Goal: Task Accomplishment & Management: Use online tool/utility

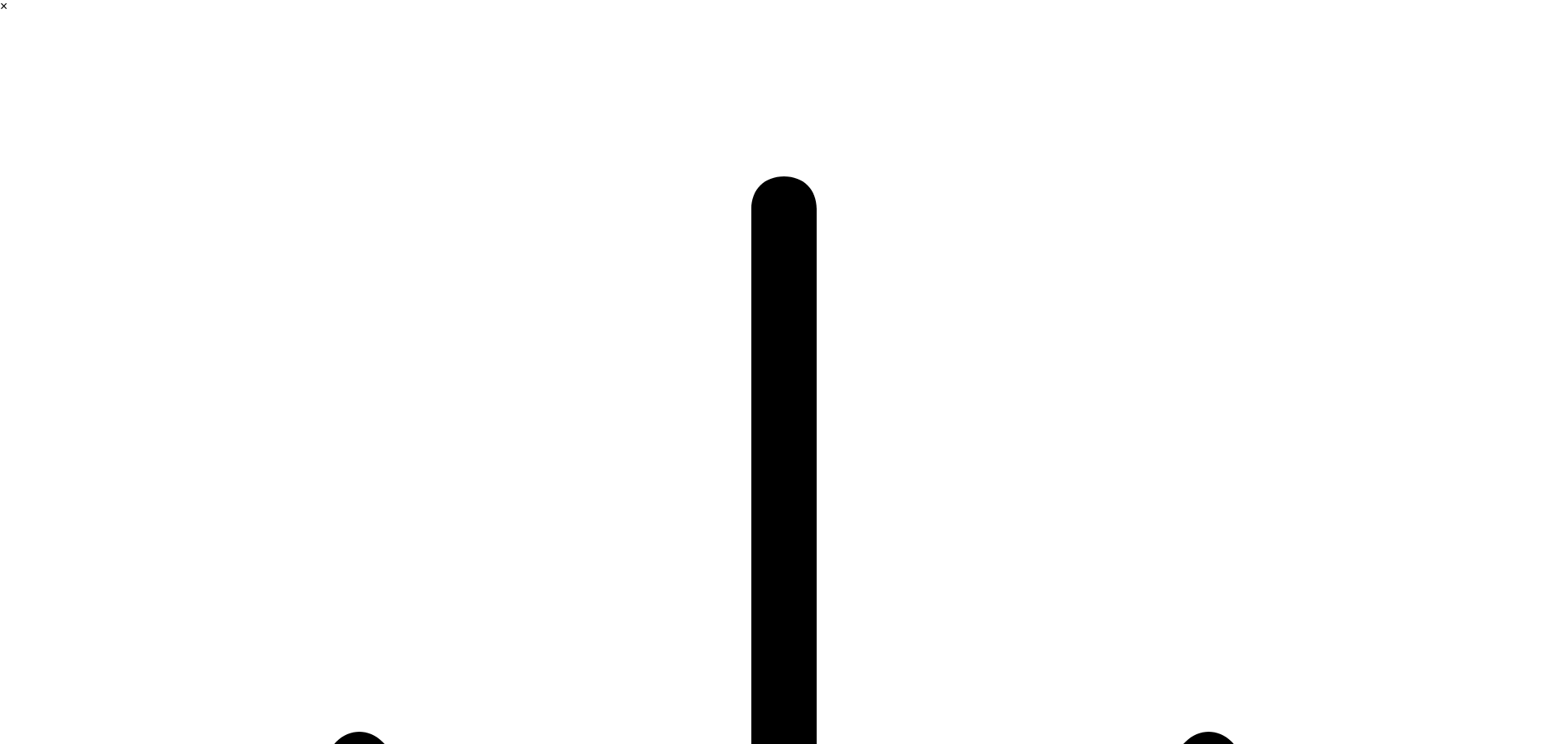
select select ""en""
select select ""1348695171700984260__LOOKUP__1635527639547x175194367885836100""
select select ""other""
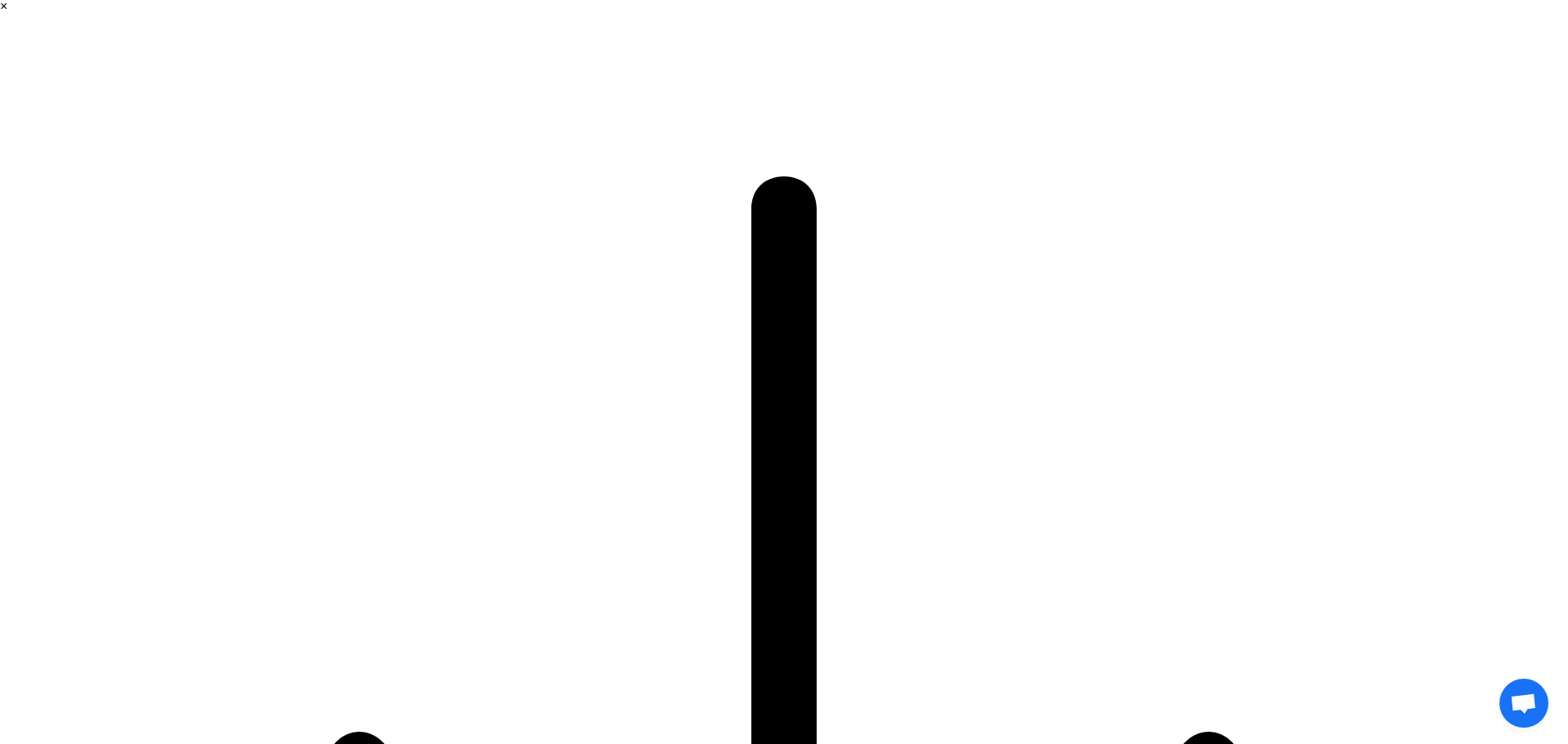
type input "kai"
type input "katuyama"
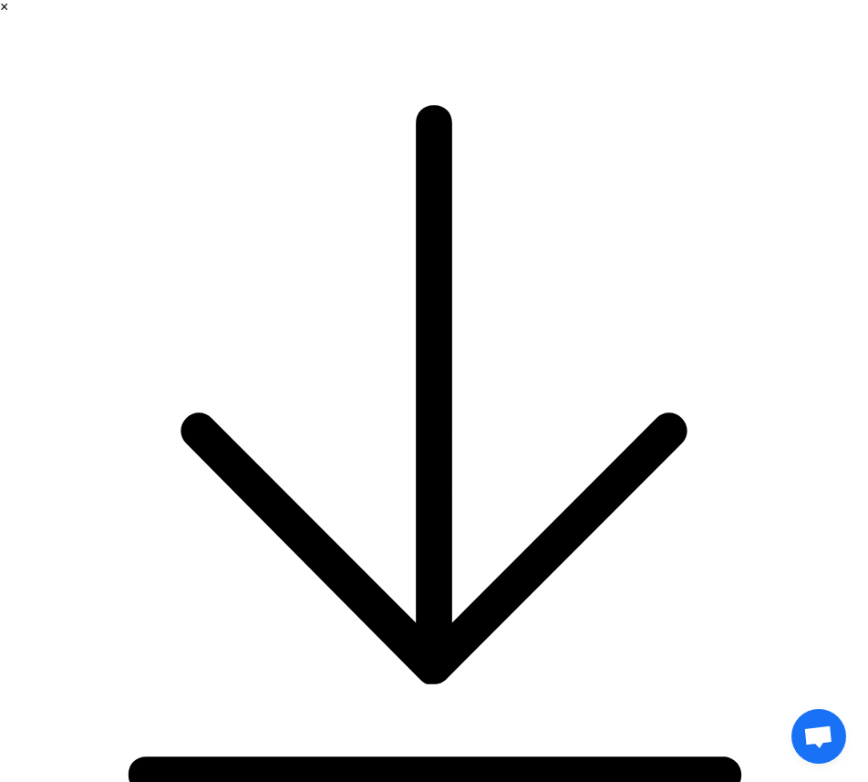
paste textarea "I want to understand what stops customers from finishing their payment or check…"
type textarea "I want to understand what stops customers from finishing their payment or check…"
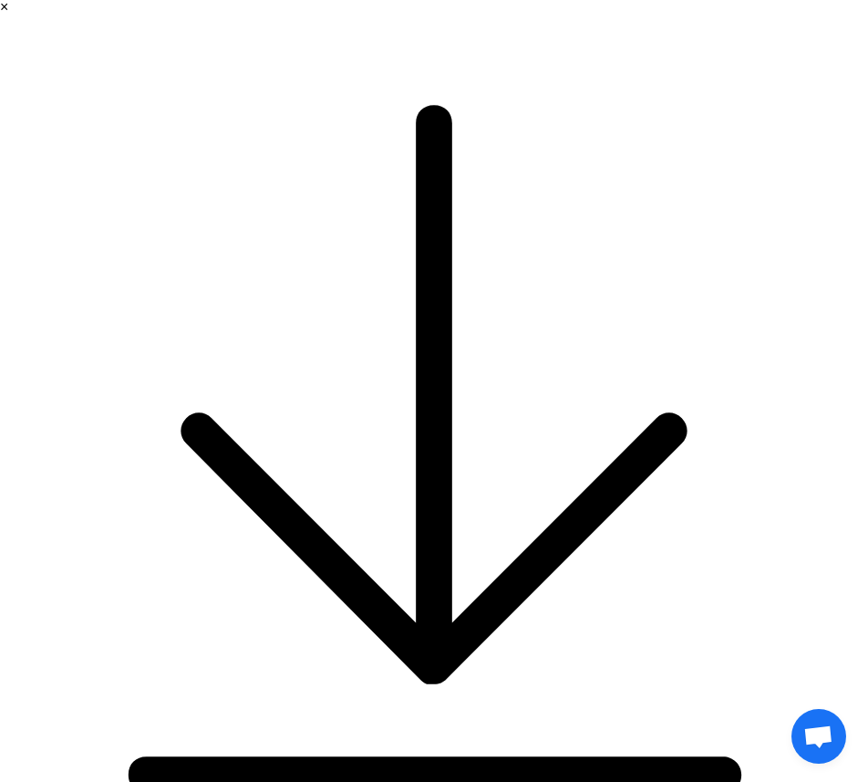
select select ""free0""
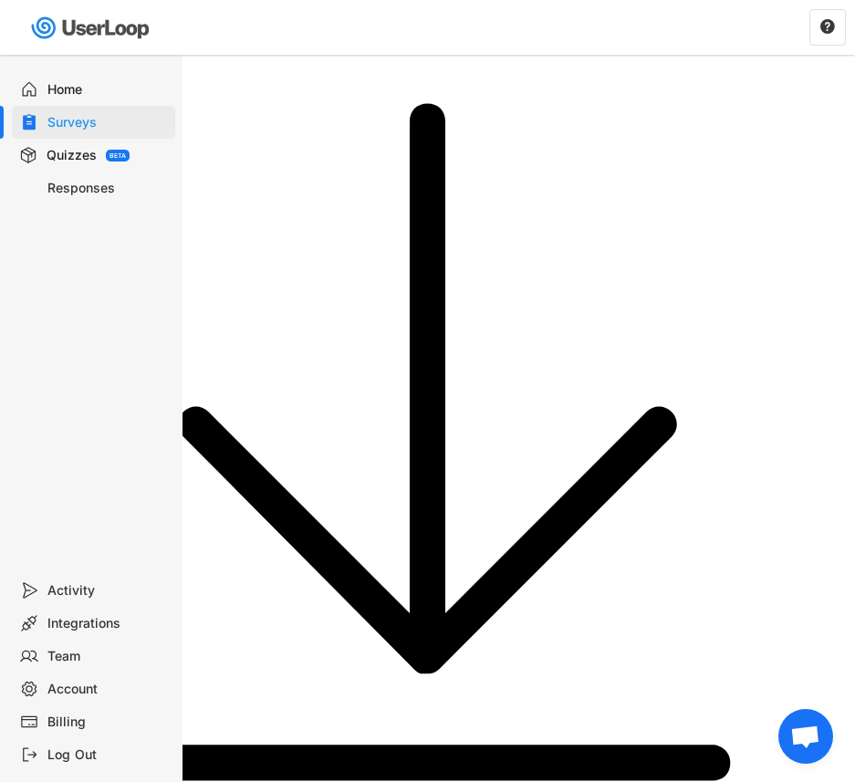
click at [78, 92] on div "Home" at bounding box center [107, 89] width 120 height 17
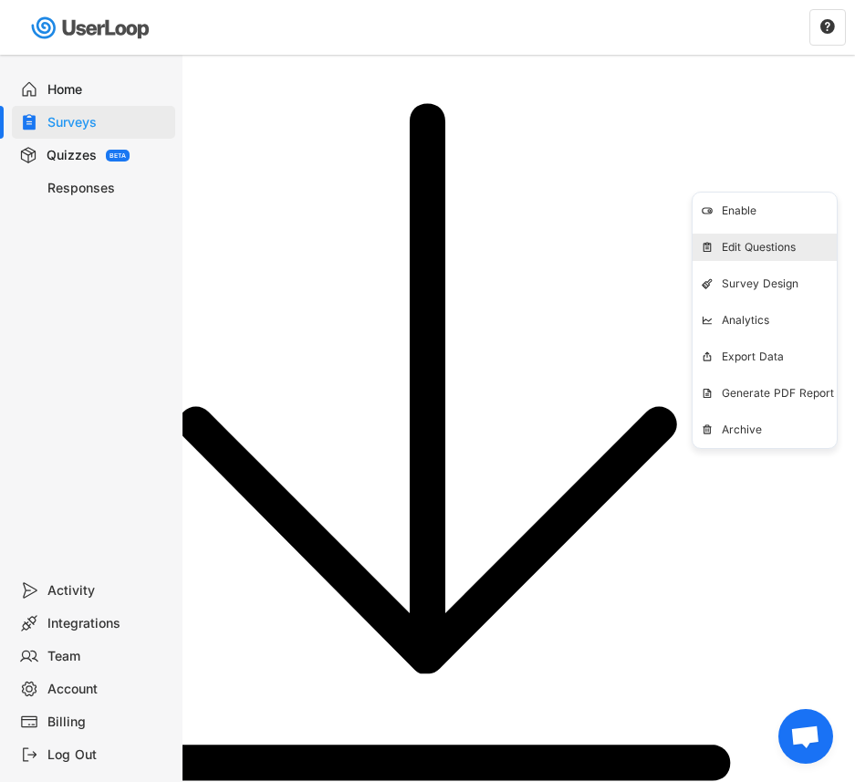
click at [804, 238] on div "Edit Questions" at bounding box center [764, 247] width 144 height 27
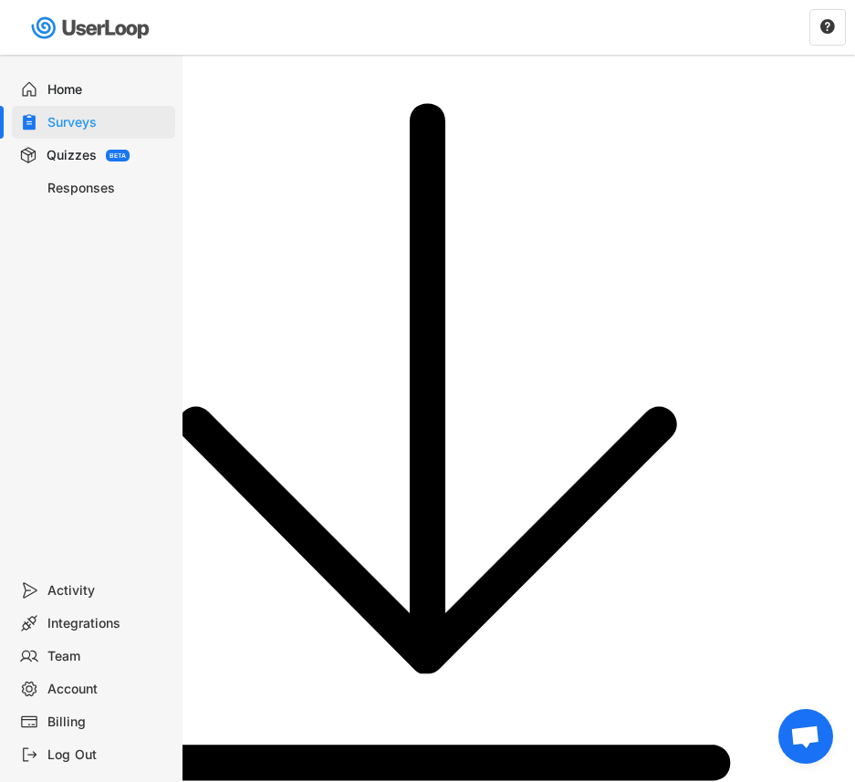
select select ""weekly""
select select "1348695171700984260__LOOKUP__1760186702430x146977195188950460"
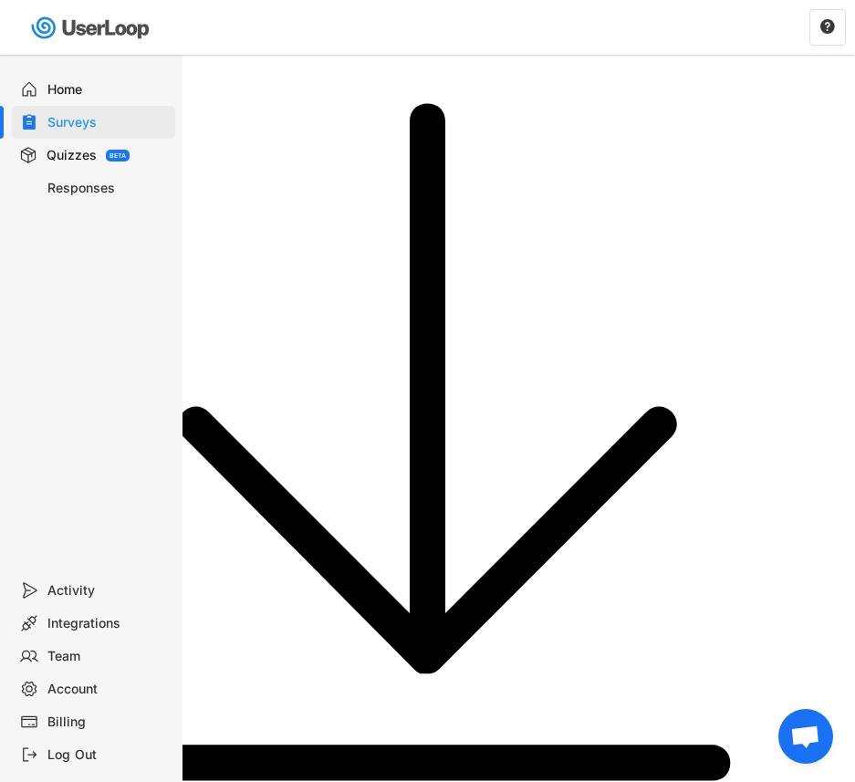
click at [108, 244] on div "Home Surveys Quizzes BETA Responses" at bounding box center [91, 314] width 182 height 519
click at [544, 33] on div "Updates " at bounding box center [651, 28] width 407 height 54
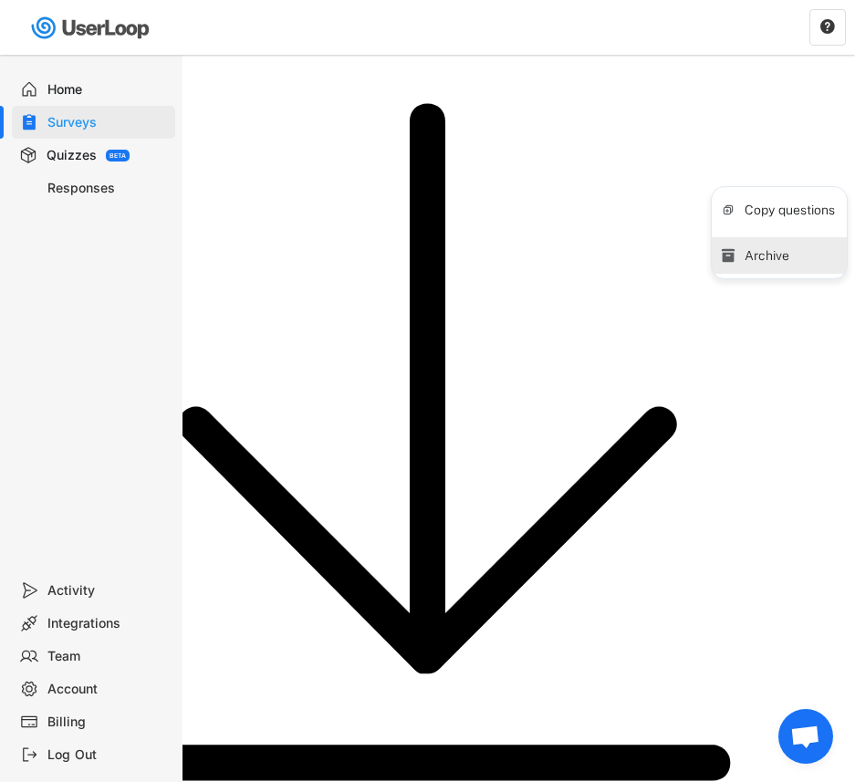
click at [773, 250] on div "Archive" at bounding box center [795, 255] width 102 height 16
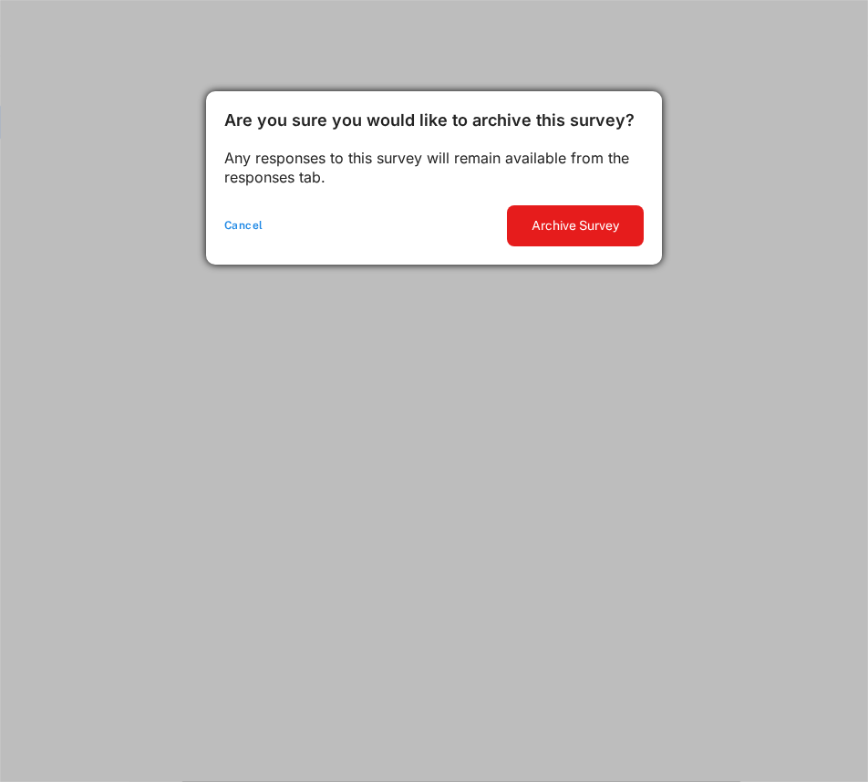
click at [237, 226] on div "Cancel" at bounding box center [356, 226] width 265 height 15
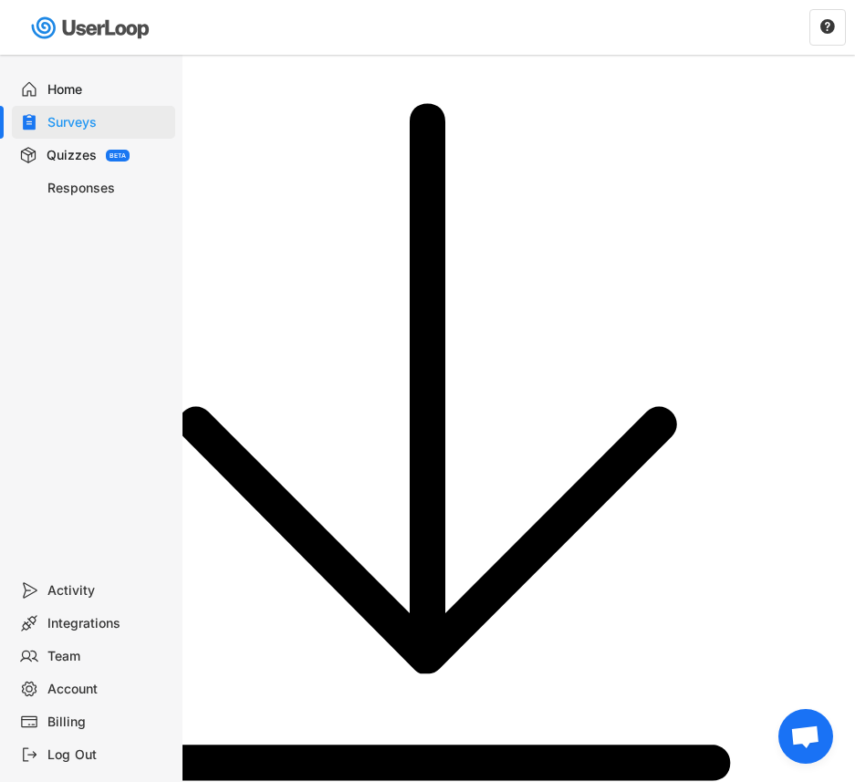
drag, startPoint x: 768, startPoint y: 89, endPoint x: 801, endPoint y: 143, distance: 63.0
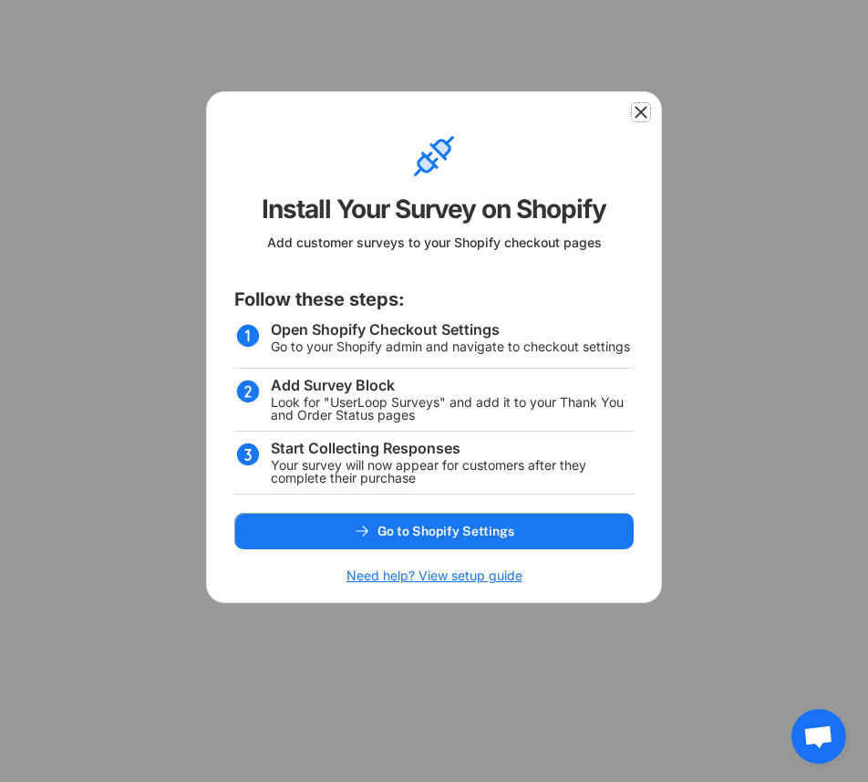
click at [647, 106] on icon at bounding box center [641, 112] width 18 height 18
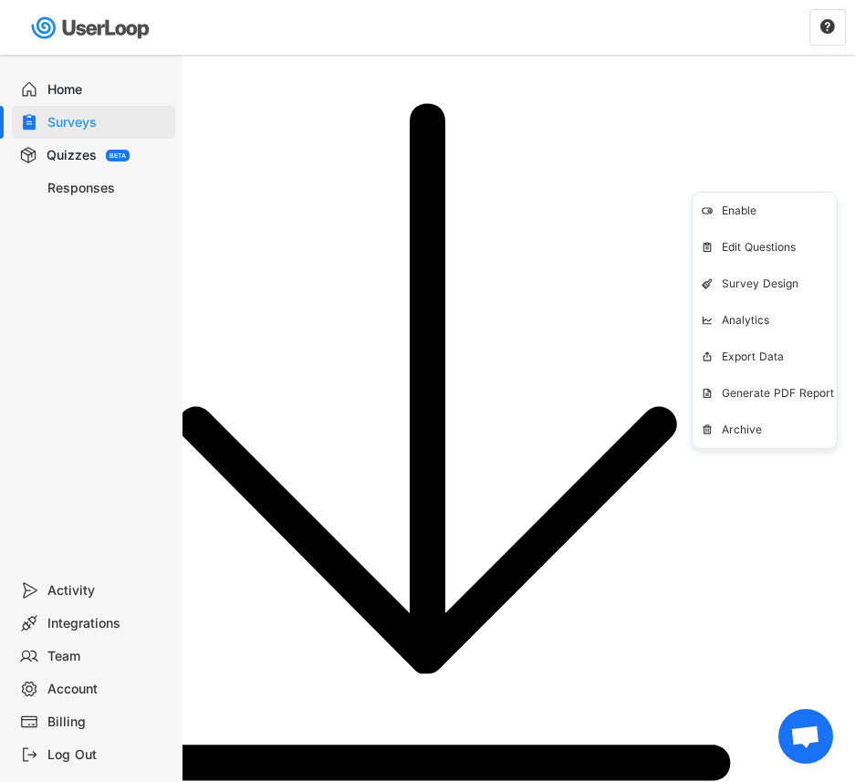
drag, startPoint x: 562, startPoint y: 327, endPoint x: 586, endPoint y: 279, distance: 53.8
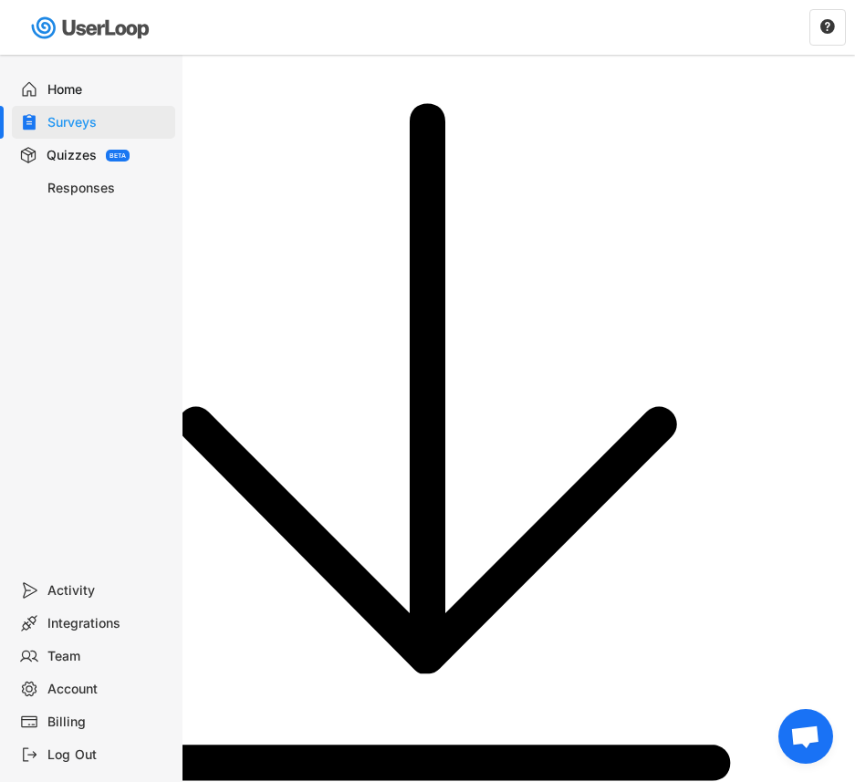
drag, startPoint x: 335, startPoint y: 451, endPoint x: 238, endPoint y: 293, distance: 185.1
copy div "MULTI SELECT What factors, if any, caused you to hesitate before completing you…"
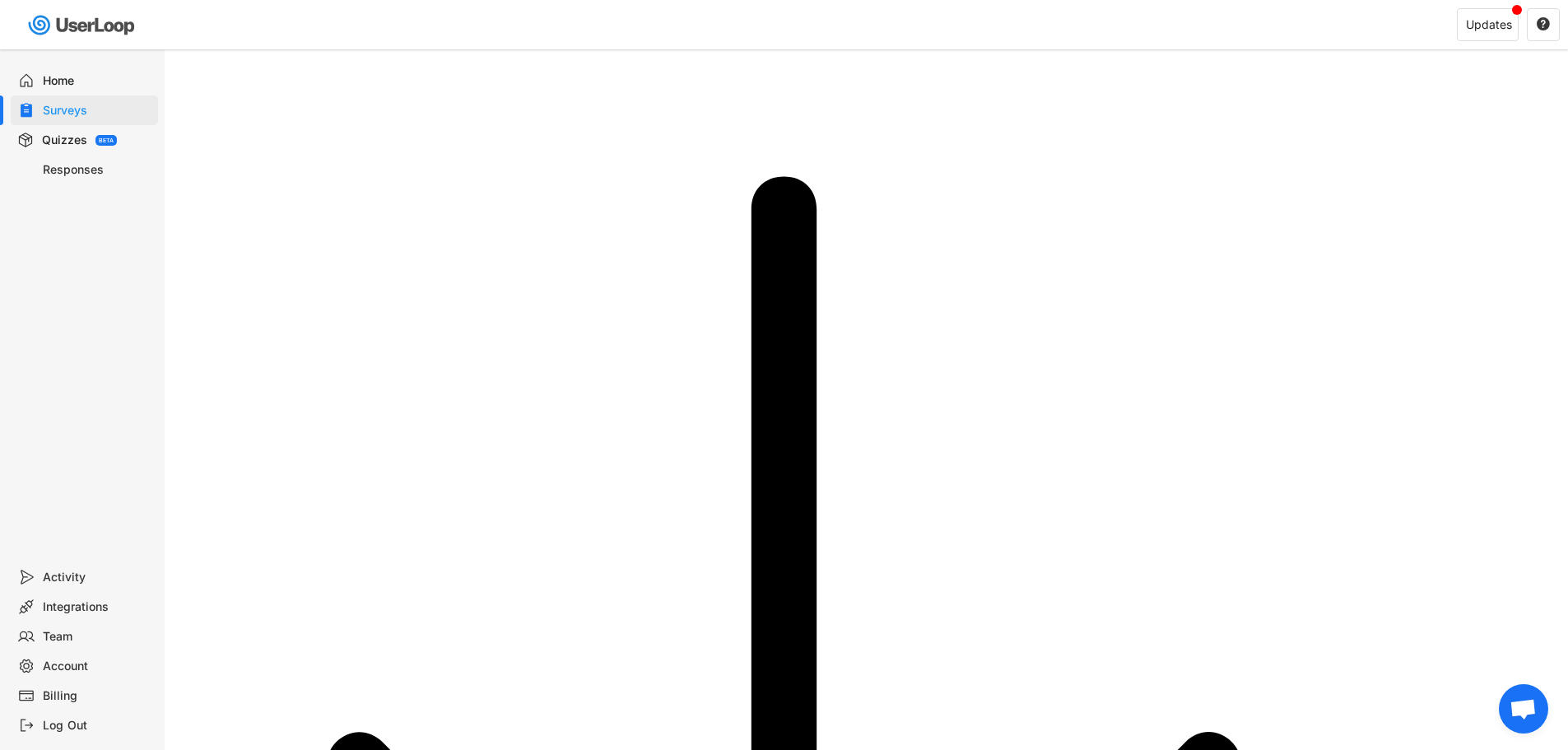
click at [770, 42] on div "Question added to survey" at bounding box center [1462, 33] width 154 height 30
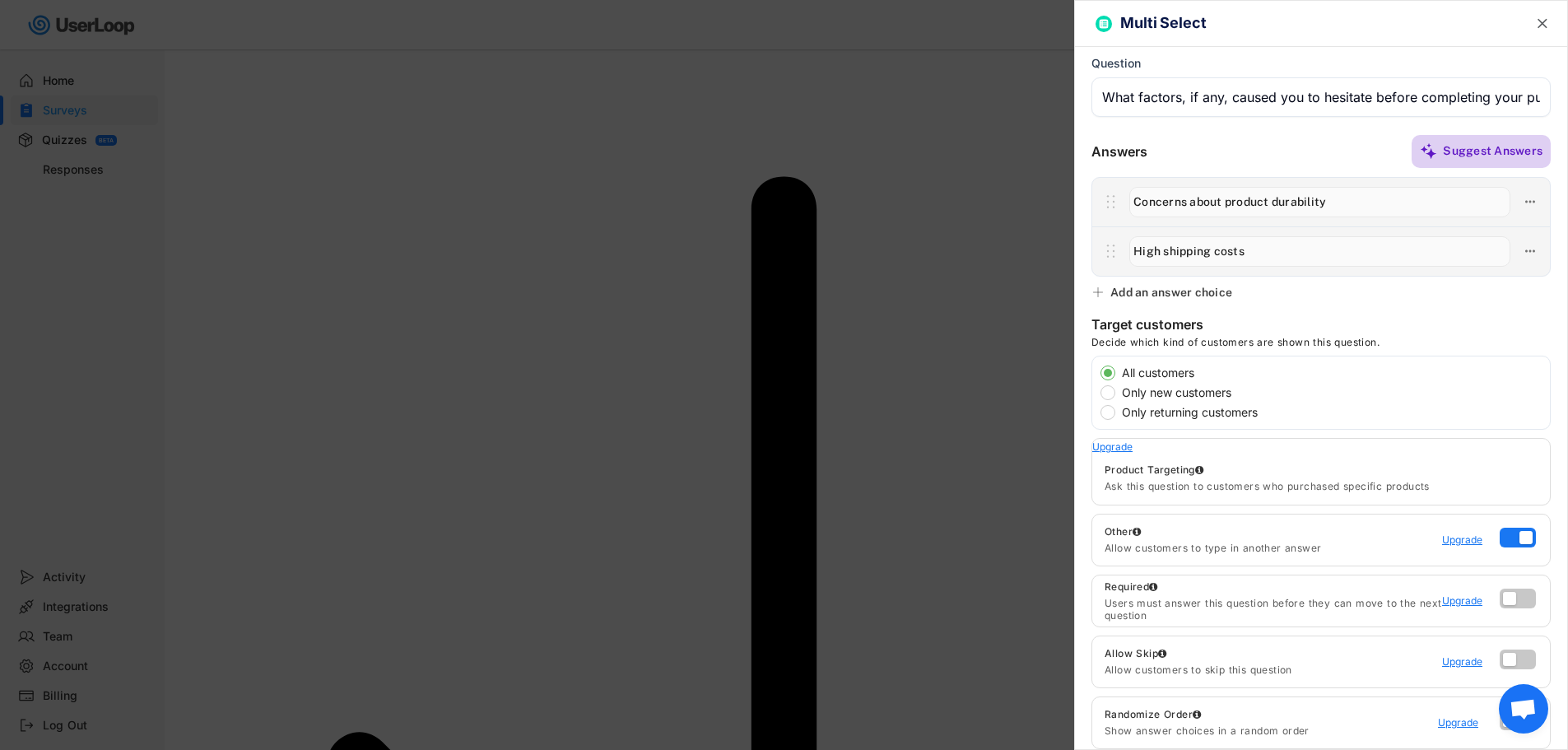
click at [770, 155] on div "Suggest Answers" at bounding box center [1492, 151] width 99 height 14
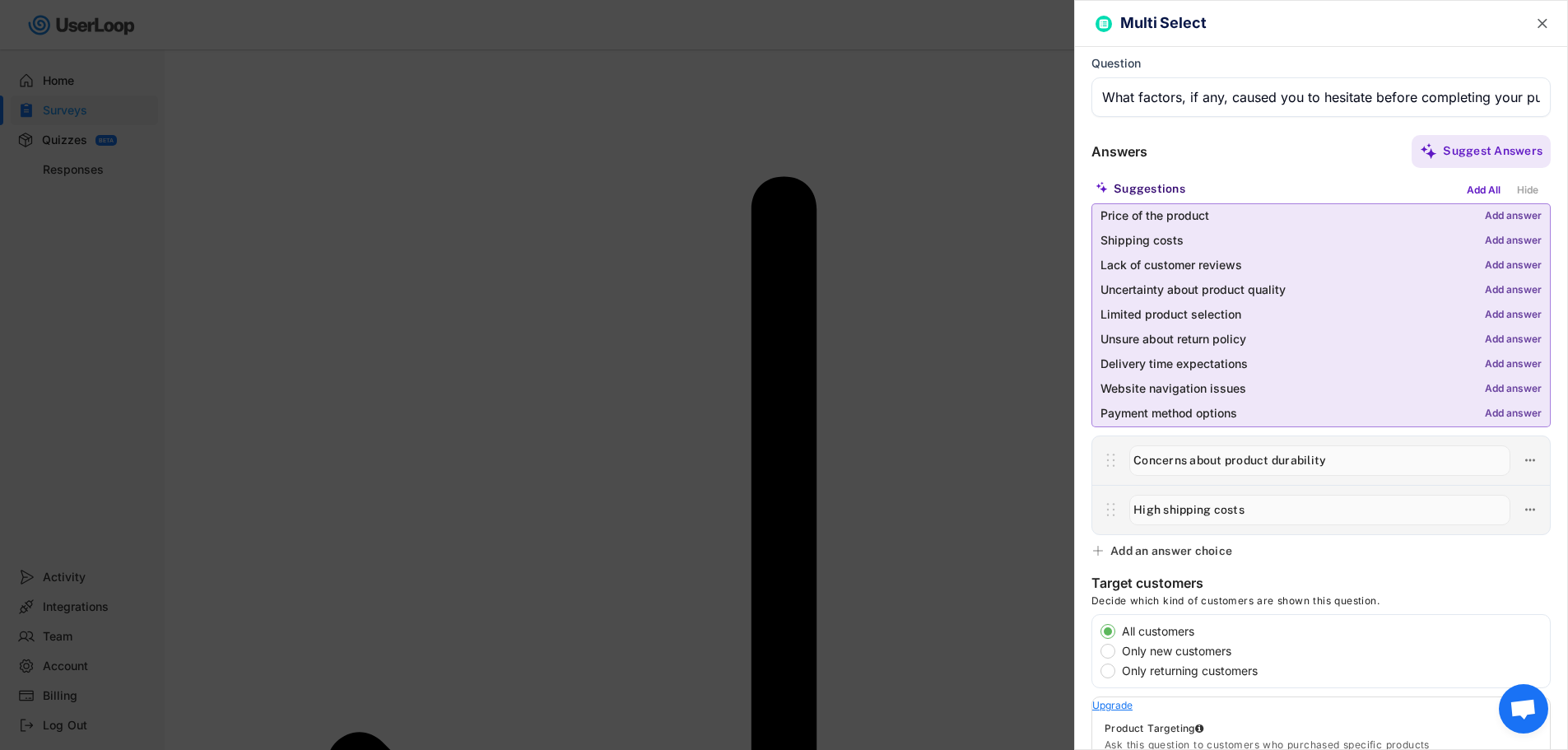
click at [770, 411] on div "Add answer" at bounding box center [1512, 413] width 57 height 12
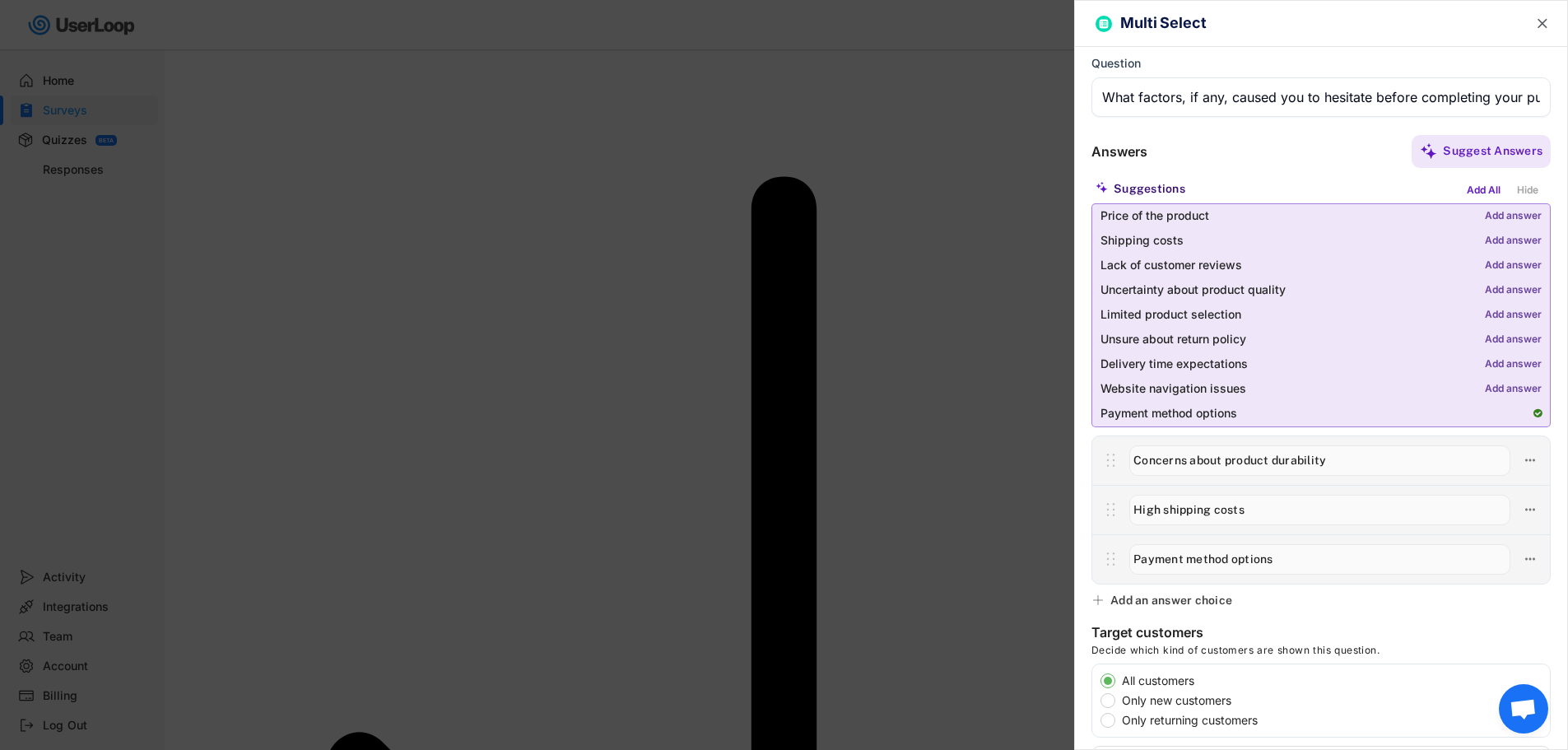
click at [770, 216] on div "Add answer" at bounding box center [1512, 217] width 57 height 12
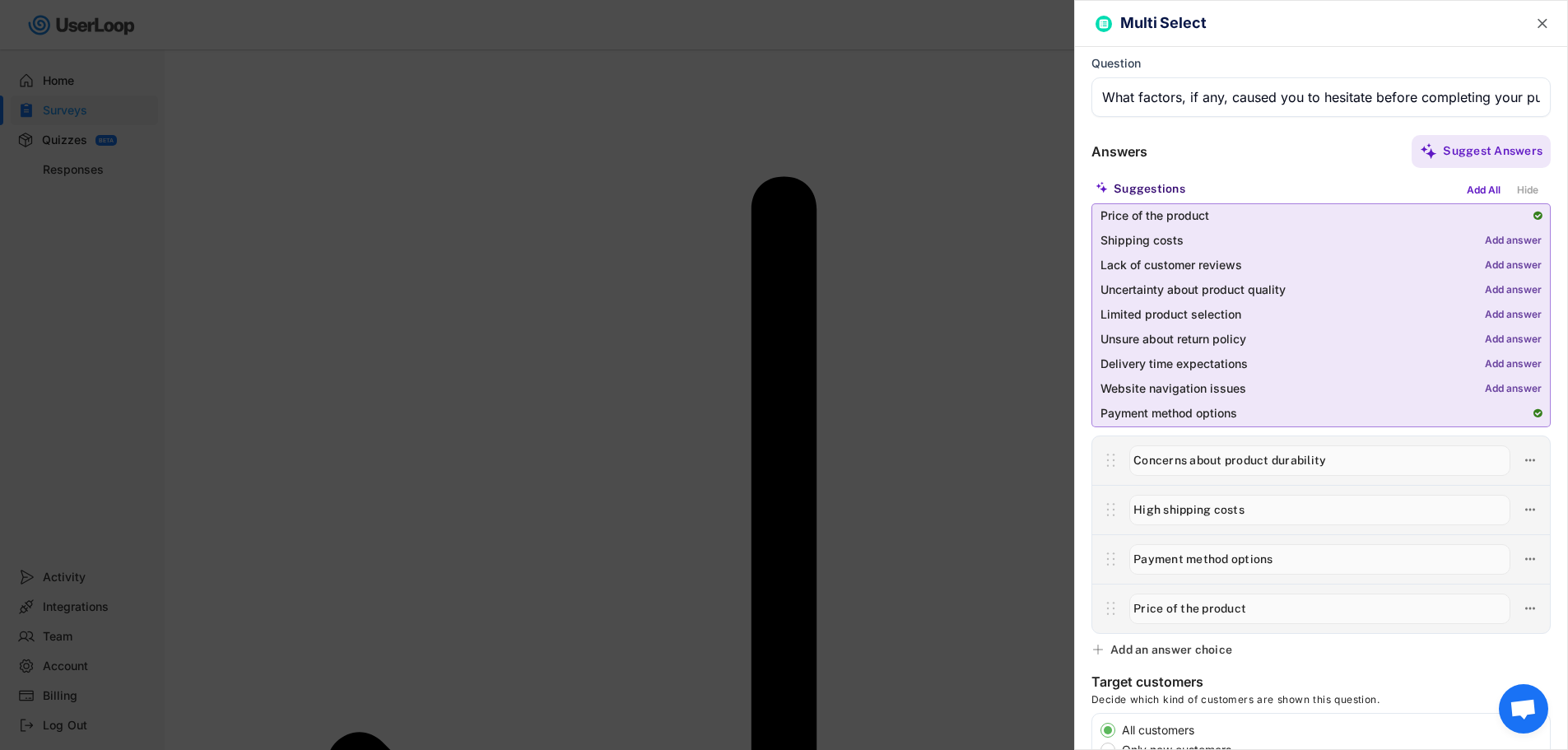
click at [770, 264] on div "Add answer" at bounding box center [1512, 265] width 57 height 12
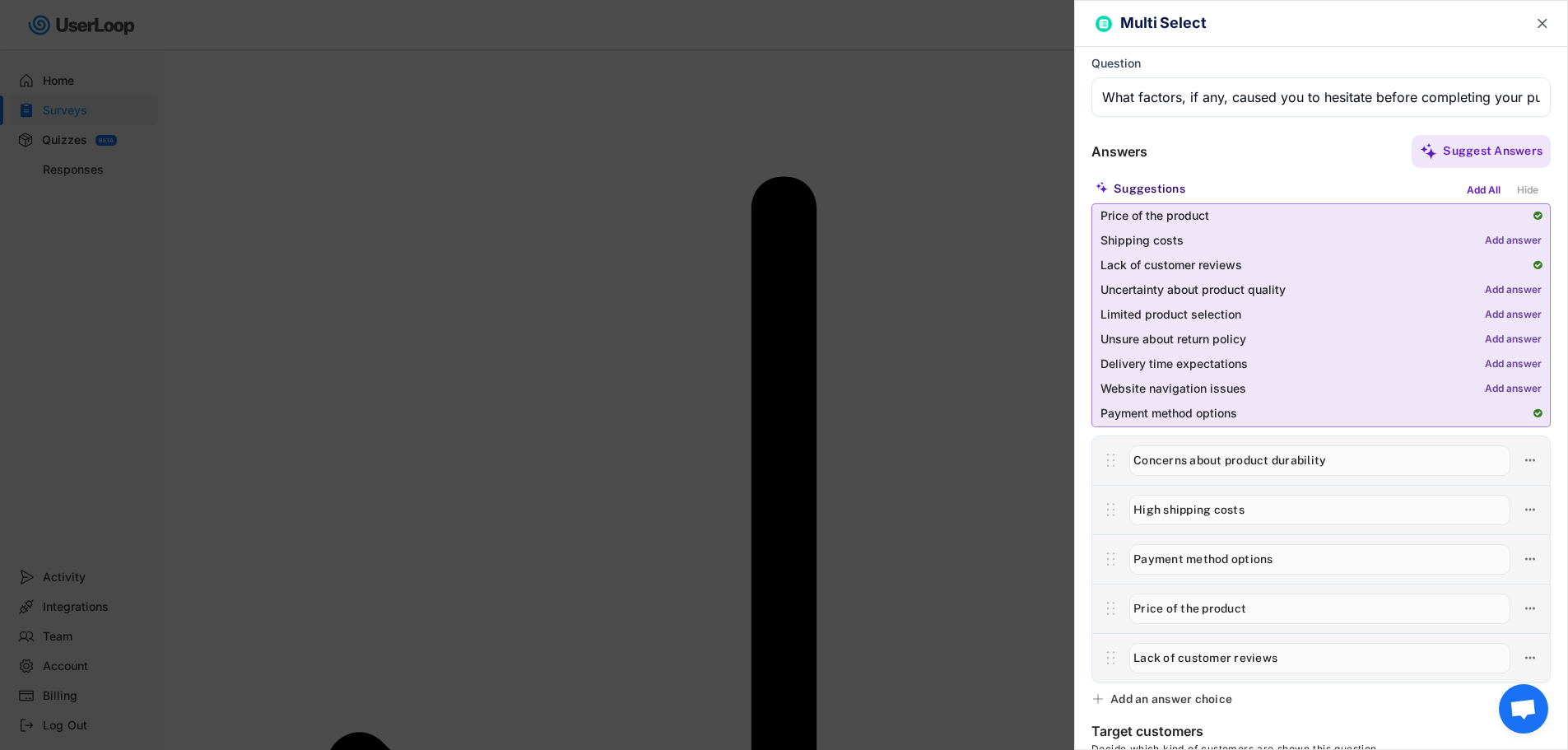
click at [770, 289] on div "Add answer" at bounding box center [1512, 291] width 57 height 12
click at [770, 342] on div "Add answer" at bounding box center [1512, 339] width 57 height 12
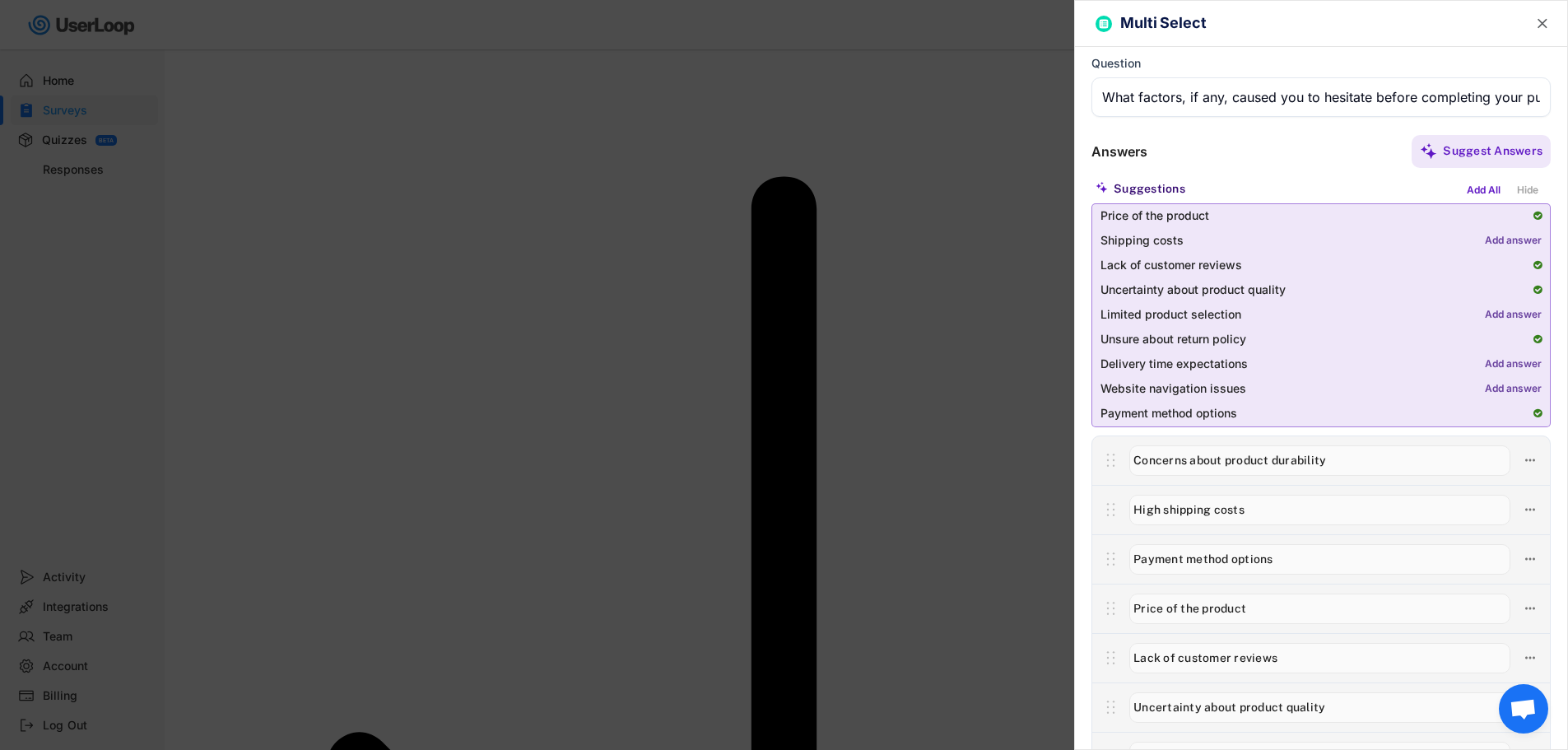
click at [770, 362] on div "Add answer" at bounding box center [1512, 365] width 57 height 12
click at [770, 192] on div "Hide" at bounding box center [1526, 190] width 30 height 18
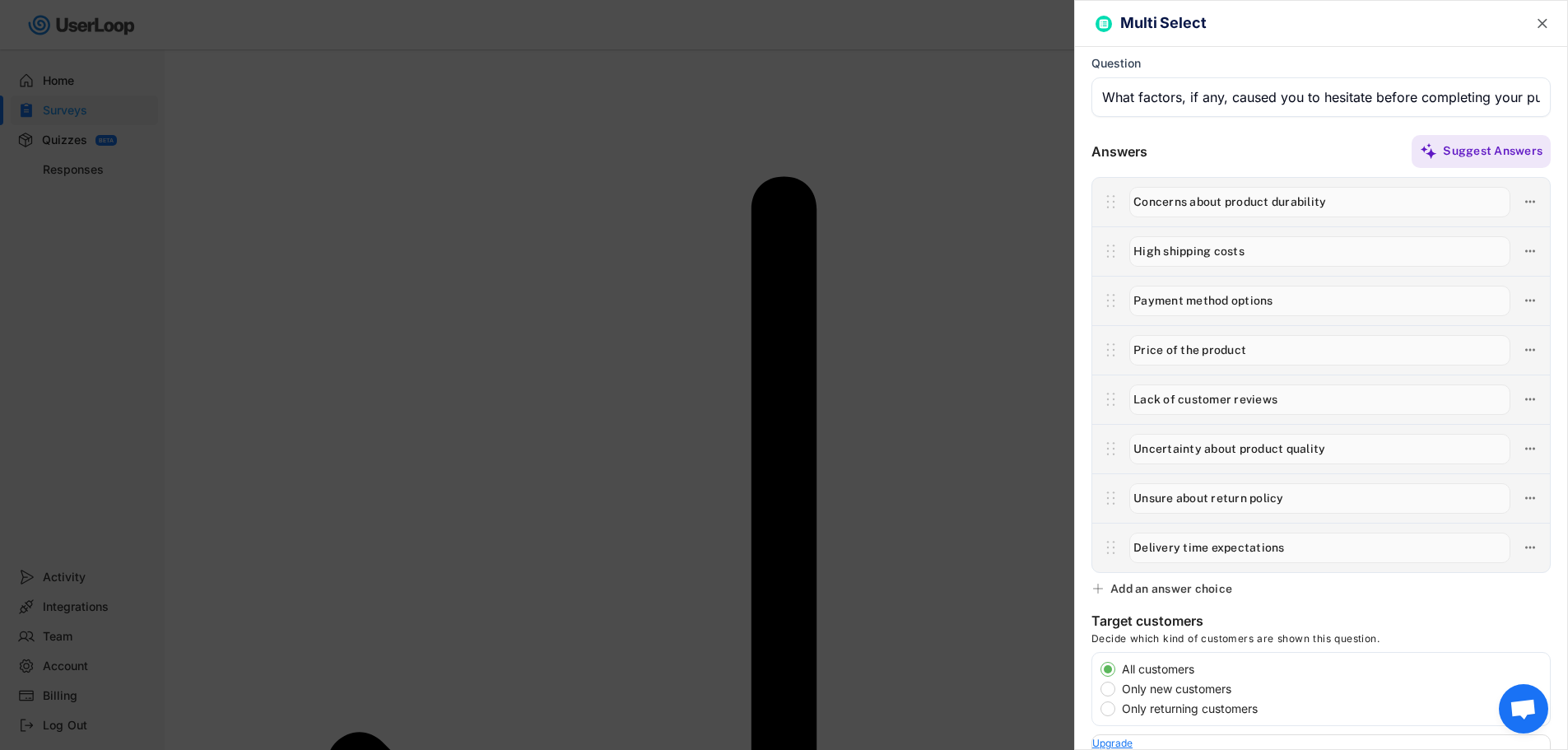
click at [770, 581] on div at bounding box center [784, 375] width 1568 height 750
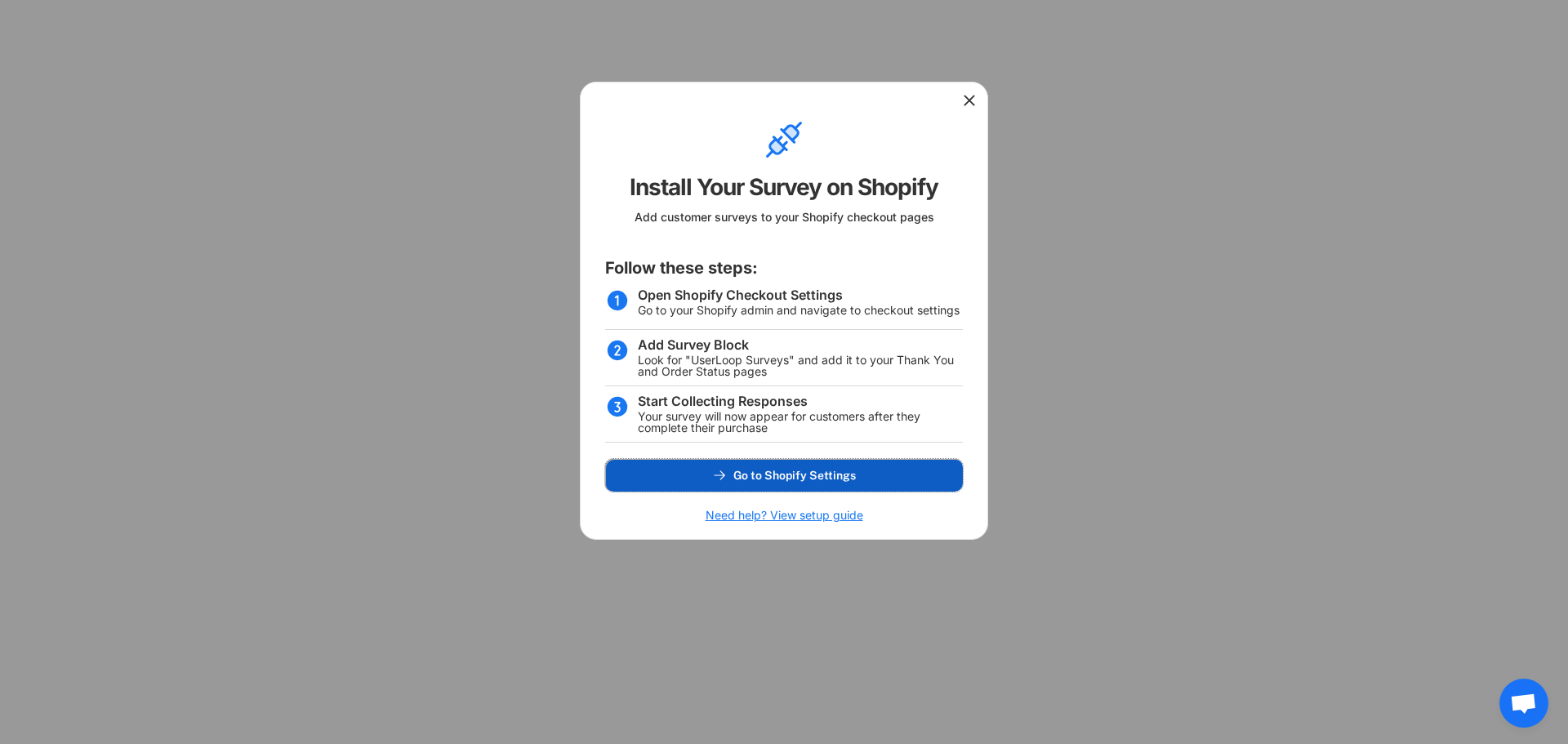
click at [765, 476] on span "Go to Shopify Settings" at bounding box center [794, 475] width 123 height 12
click at [765, 105] on icon at bounding box center [970, 100] width 16 height 16
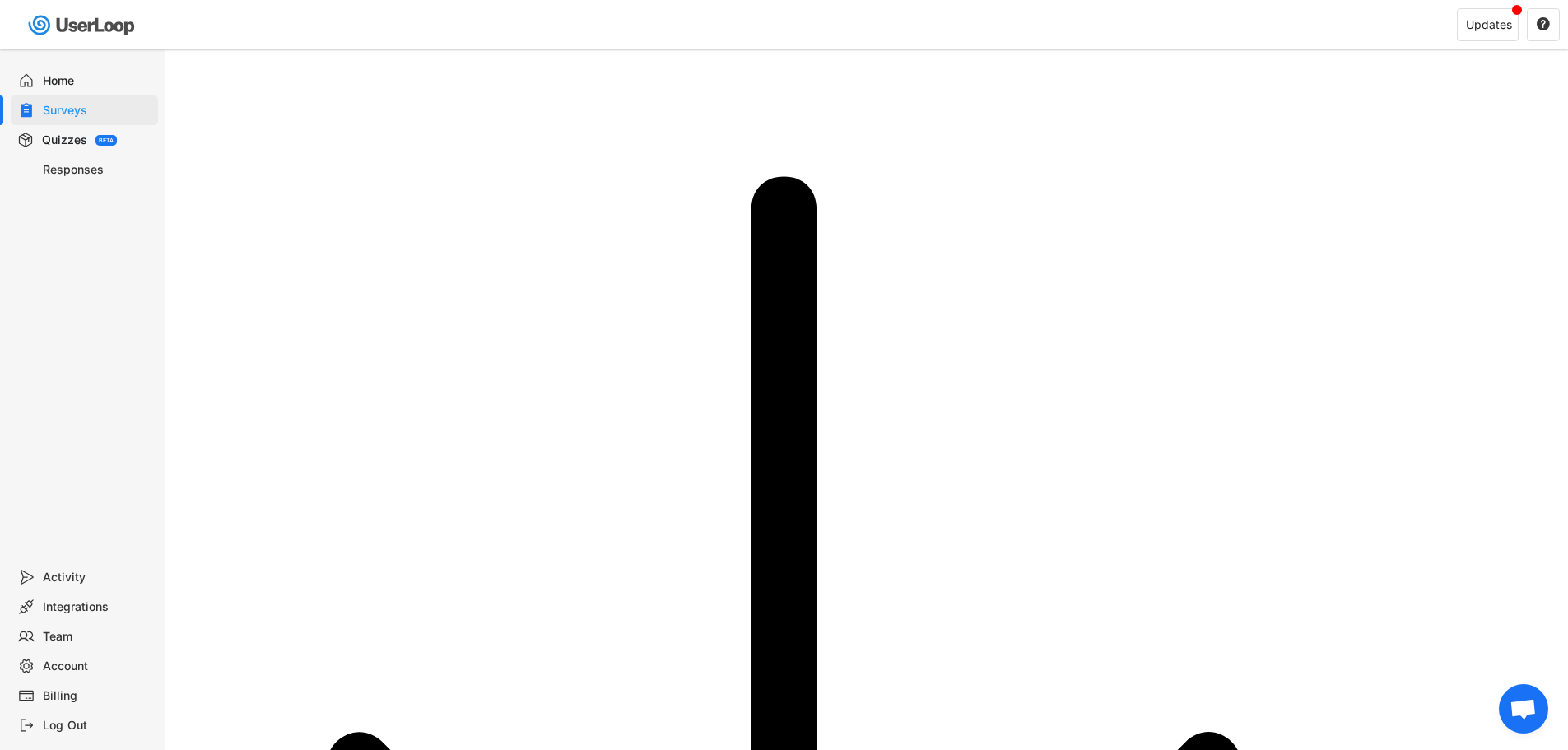
click at [61, 86] on div "Home" at bounding box center [97, 80] width 108 height 15
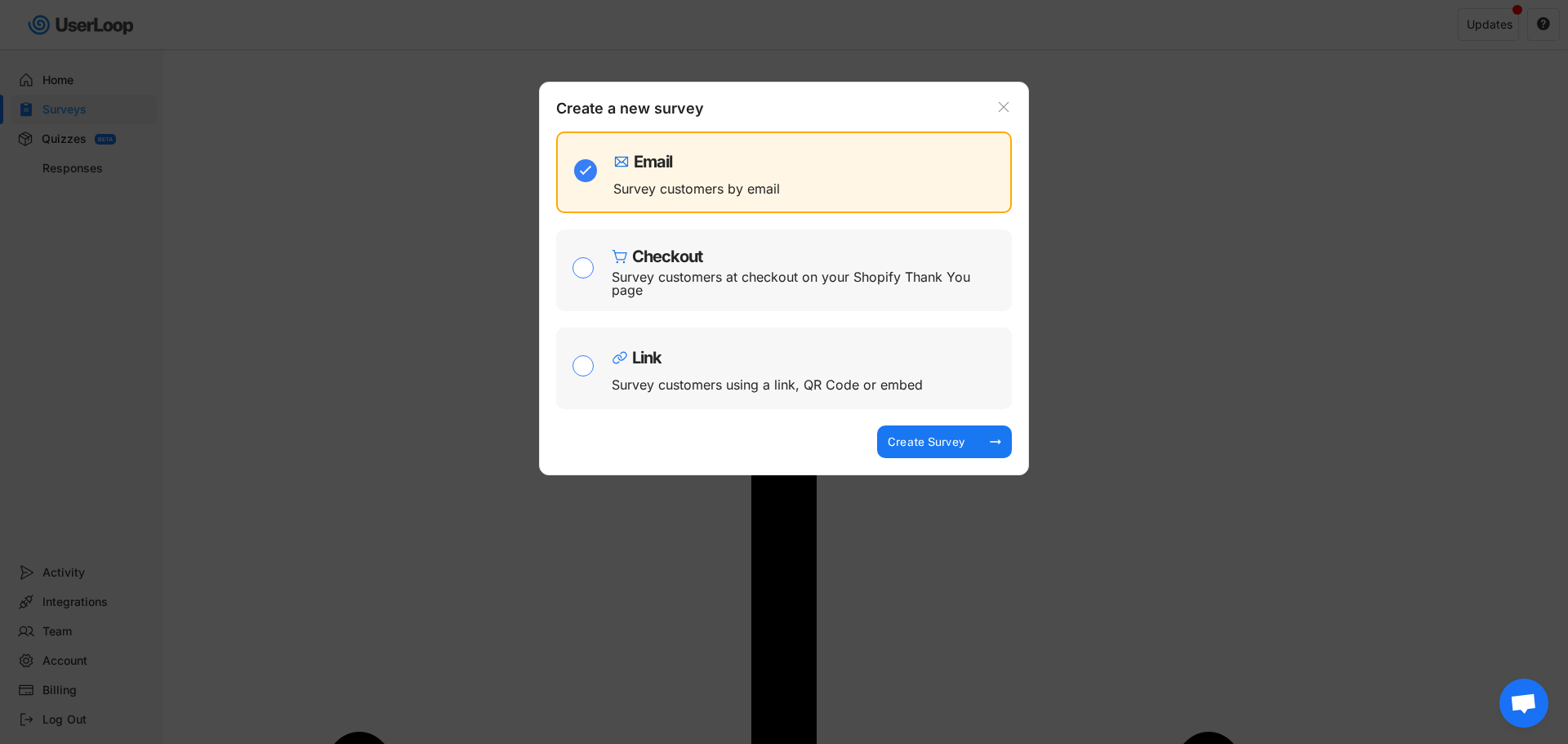
click at [661, 255] on div "Checkout" at bounding box center [667, 256] width 70 height 16
checkbox input "false"
checkbox input "true"
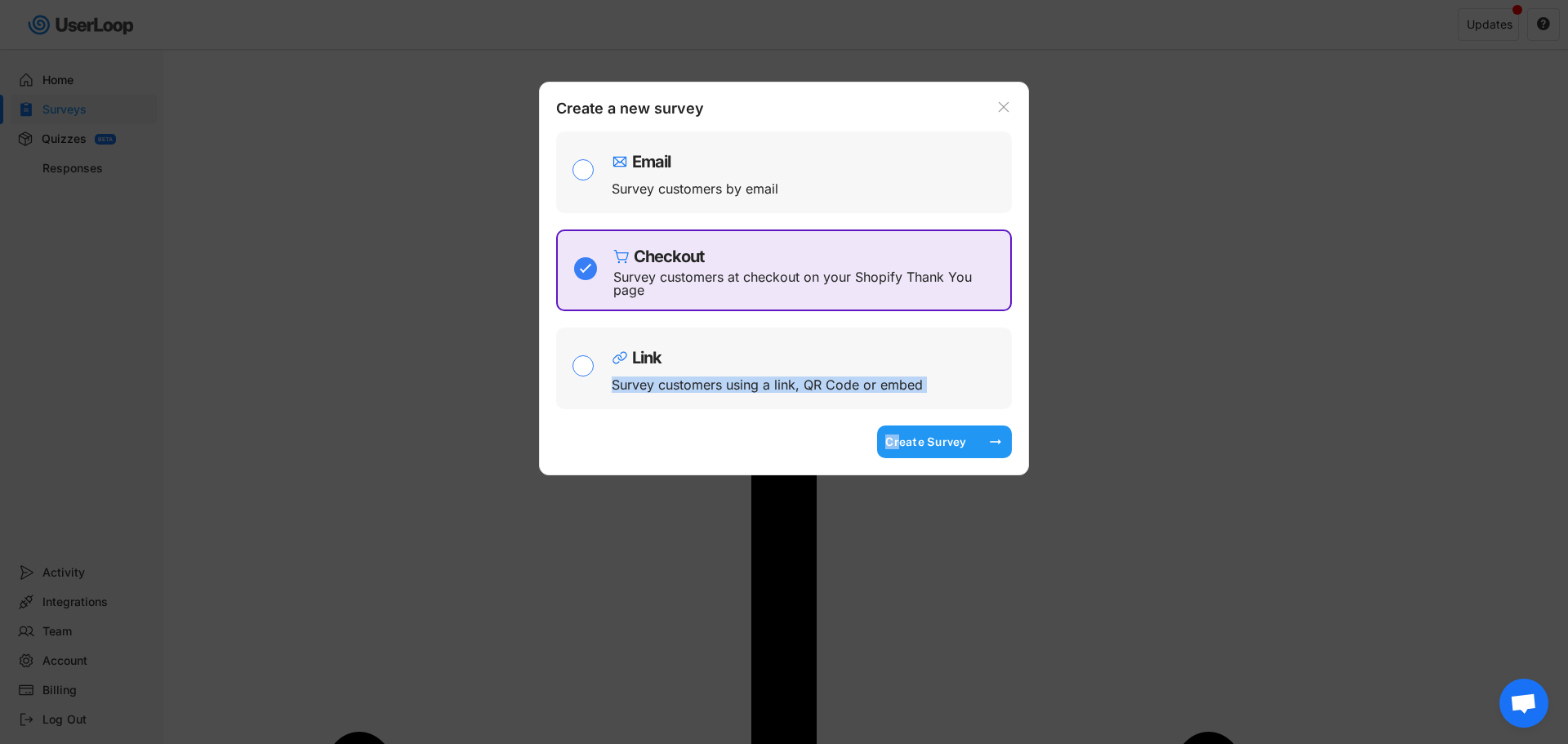
drag, startPoint x: 899, startPoint y: 442, endPoint x: 1011, endPoint y: 406, distance: 117.6
click at [765, 407] on div "Create a new survey Email Survey customers by email Checkout Survey customers a…" at bounding box center [784, 278] width 490 height 394
click at [765, 385] on div at bounding box center [784, 372] width 1568 height 744
